Goal: Use online tool/utility: Utilize a website feature to perform a specific function

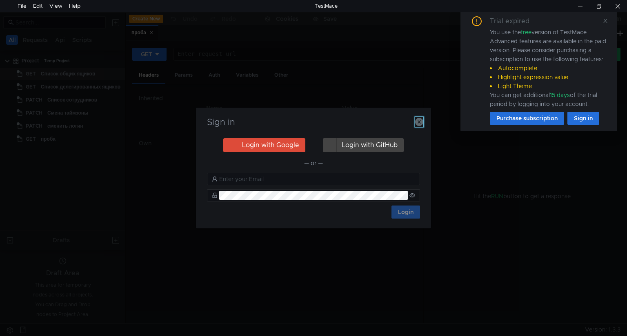
click at [420, 123] on icon "button" at bounding box center [419, 122] width 8 height 8
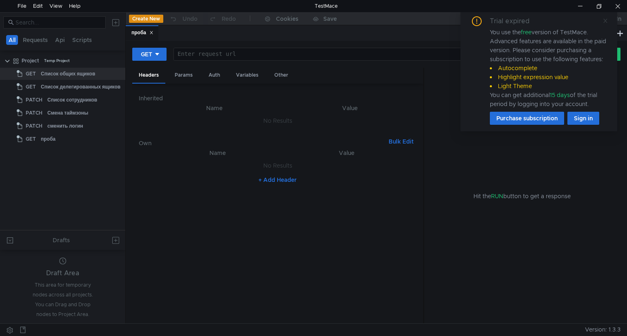
click at [605, 21] on icon at bounding box center [606, 21] width 6 height 6
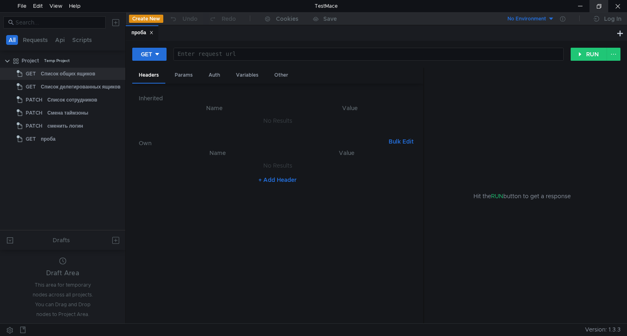
click at [596, 9] on div at bounding box center [599, 6] width 19 height 12
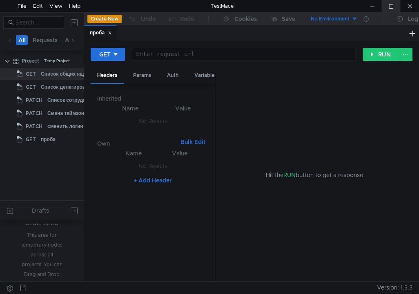
click at [388, 6] on div at bounding box center [390, 6] width 19 height 12
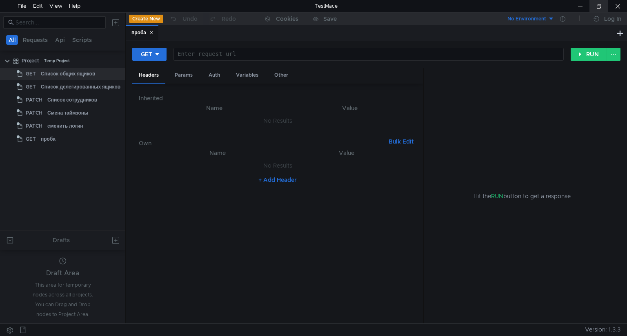
click at [601, 5] on div at bounding box center [599, 6] width 19 height 12
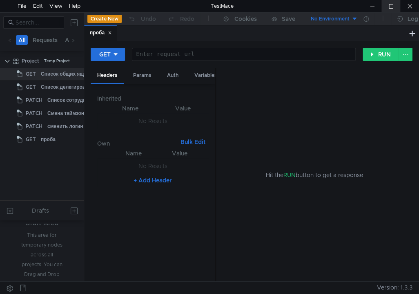
click at [389, 4] on div at bounding box center [390, 6] width 19 height 12
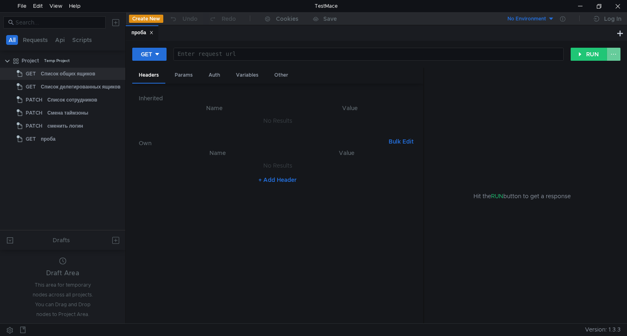
click at [612, 53] on button at bounding box center [614, 54] width 14 height 13
click at [578, 89] on div at bounding box center [313, 168] width 627 height 336
click at [580, 53] on button "RUN" at bounding box center [589, 54] width 36 height 13
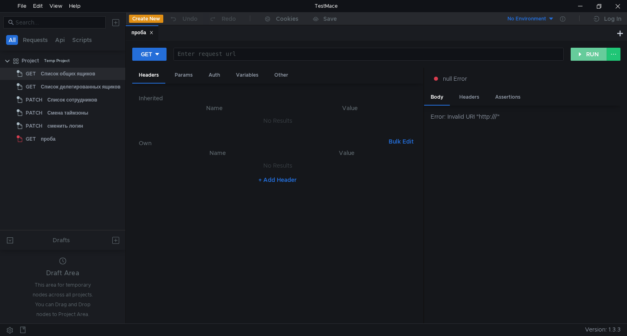
click at [580, 53] on button "RUN" at bounding box center [589, 54] width 36 height 13
click at [591, 81] on div "null Error" at bounding box center [522, 78] width 177 height 9
click at [87, 39] on button "Scripts" at bounding box center [82, 40] width 24 height 10
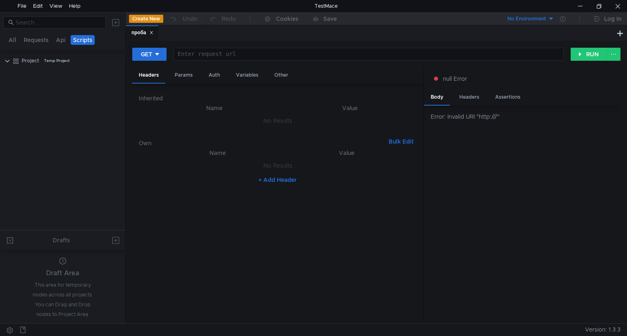
click at [87, 39] on button "Scripts" at bounding box center [83, 40] width 24 height 10
click at [155, 19] on button "Create New" at bounding box center [146, 19] width 34 height 8
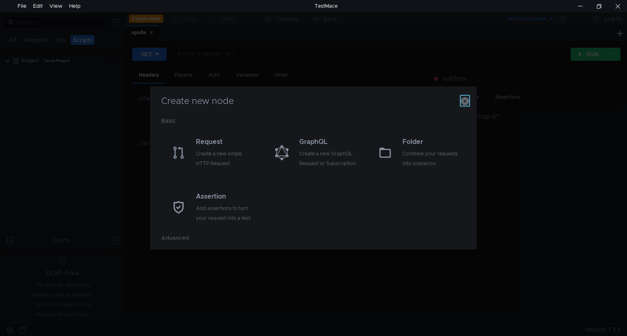
click at [463, 101] on icon "button" at bounding box center [465, 101] width 8 height 8
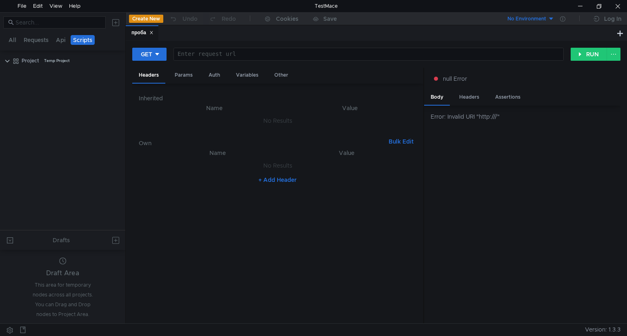
click at [115, 21] on button at bounding box center [115, 22] width 13 height 13
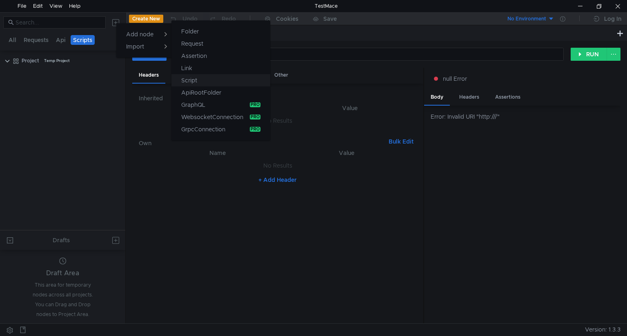
click at [193, 78] on app-tour-anchor "Script" at bounding box center [189, 81] width 16 height 10
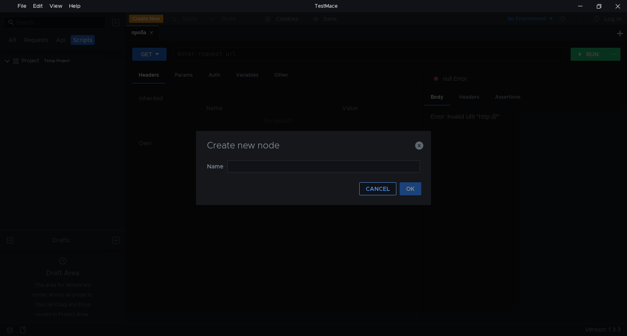
click at [374, 189] on button "CANCEL" at bounding box center [377, 189] width 37 height 13
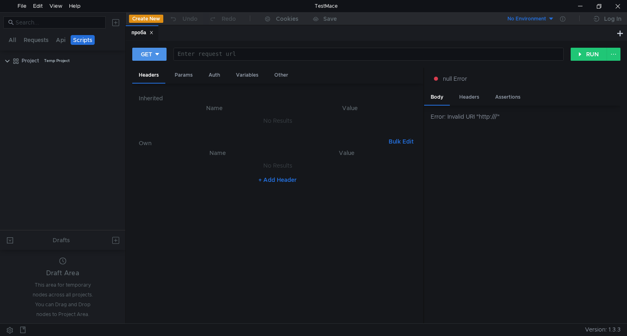
click at [157, 51] on icon at bounding box center [157, 54] width 6 height 6
click at [157, 51] on div at bounding box center [313, 168] width 627 height 336
